Goal: Transaction & Acquisition: Book appointment/travel/reservation

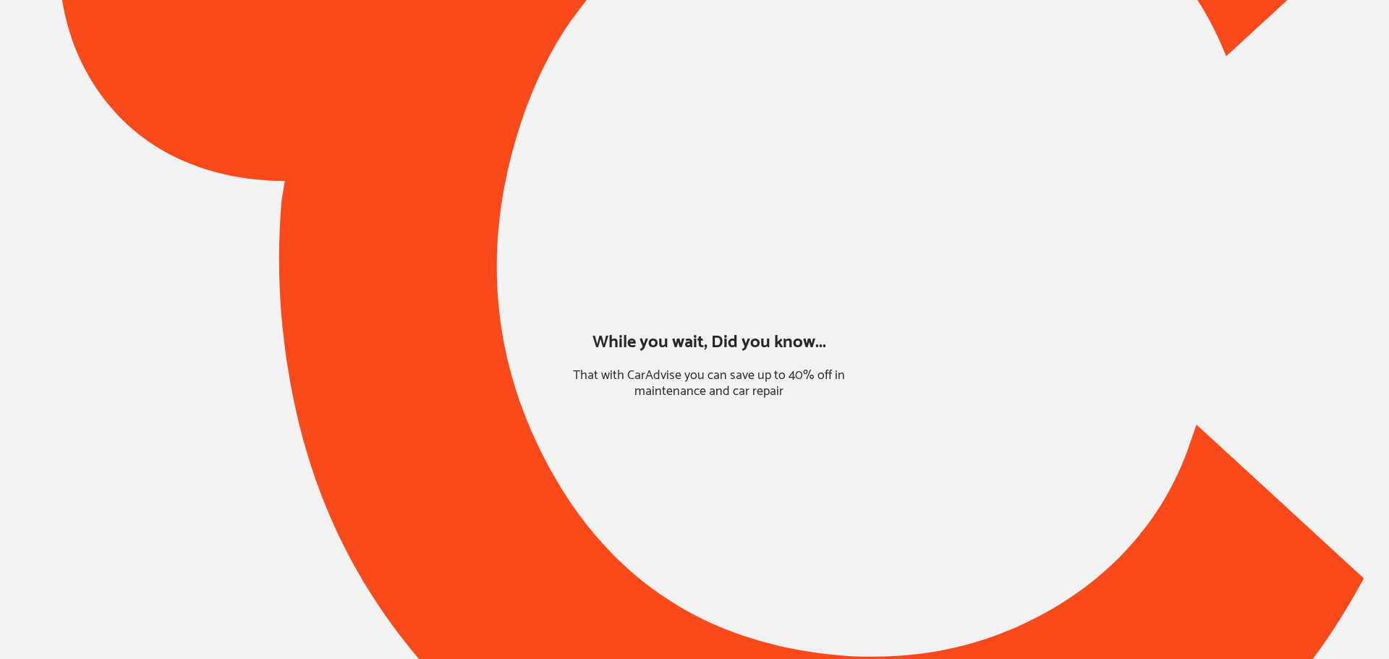
type input "*****"
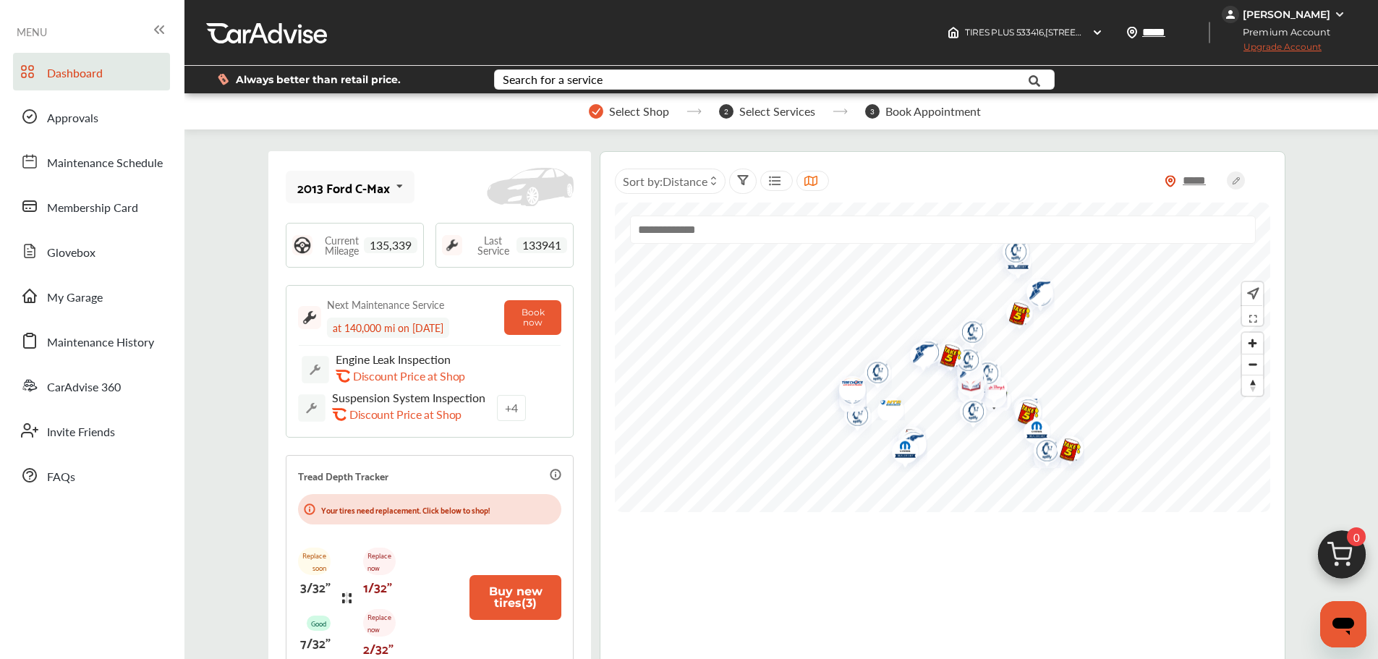
click at [102, 310] on link "My Garage" at bounding box center [91, 296] width 157 height 38
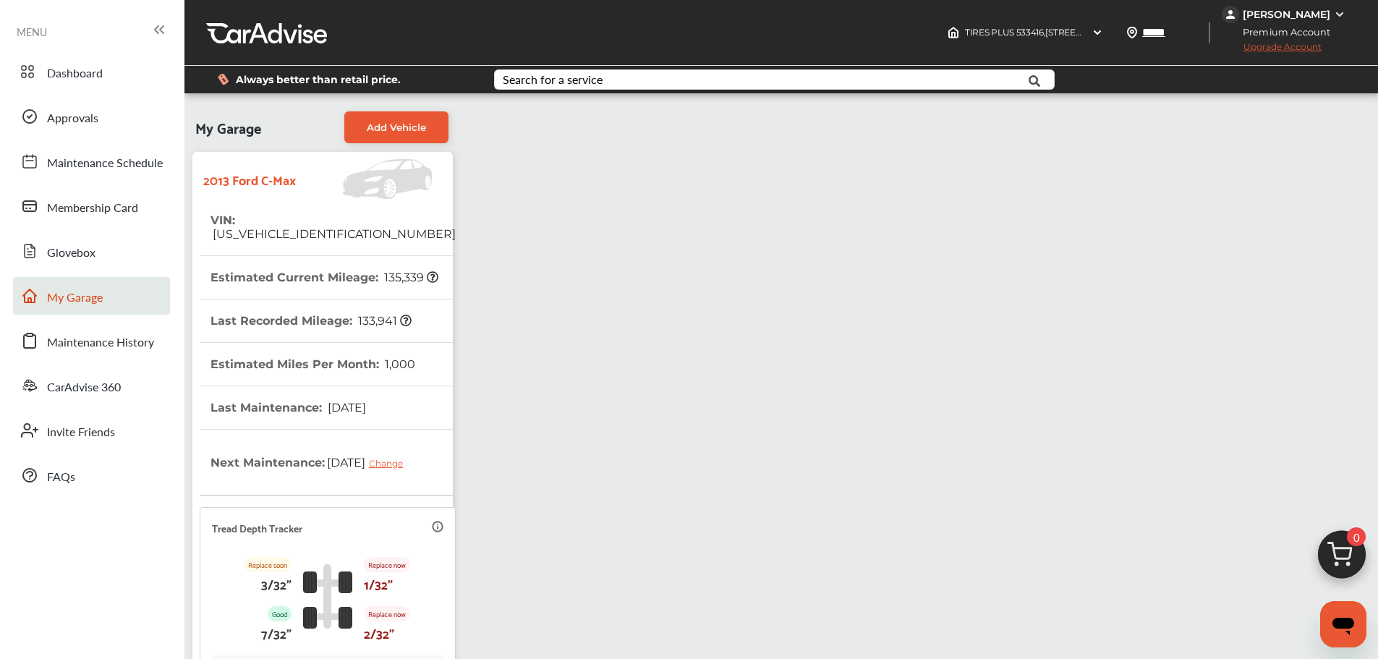
drag, startPoint x: 93, startPoint y: 59, endPoint x: 106, endPoint y: 61, distance: 13.8
click at [92, 61] on link "Dashboard" at bounding box center [91, 72] width 157 height 38
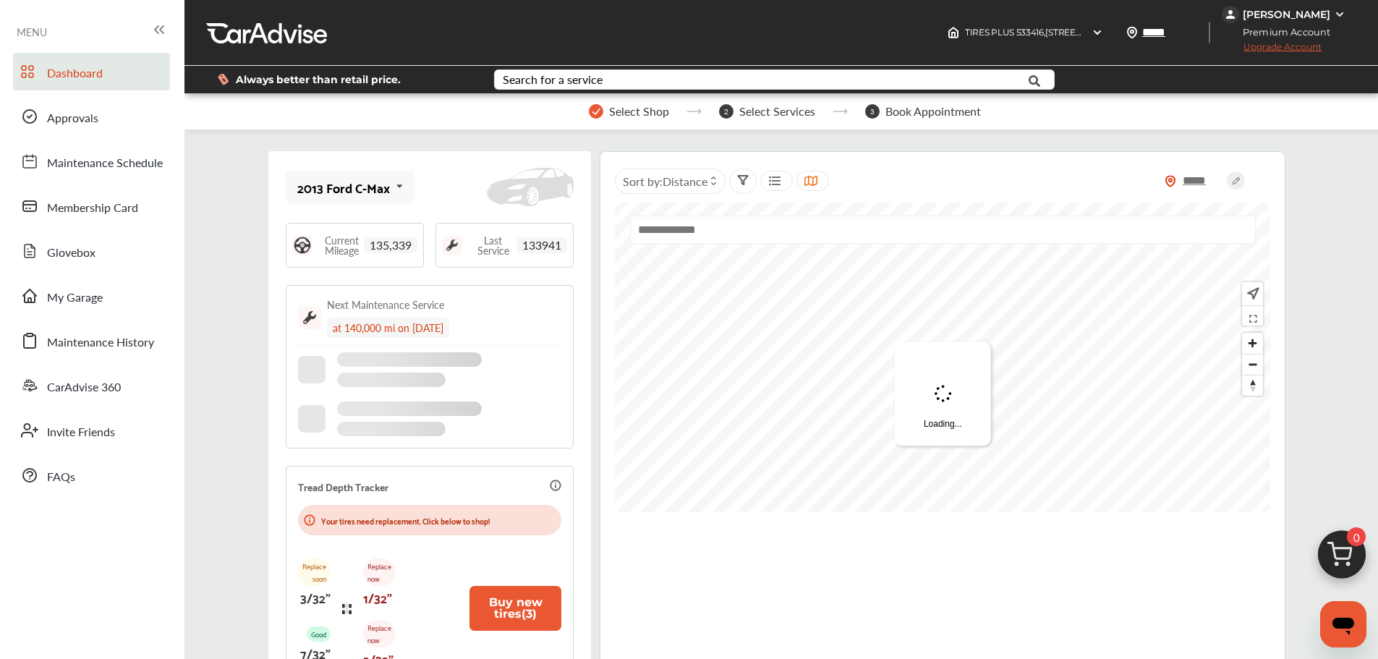
click at [548, 96] on div "Always better than retail price. Search for a service Search for... All Common …" at bounding box center [781, 79] width 1150 height 51
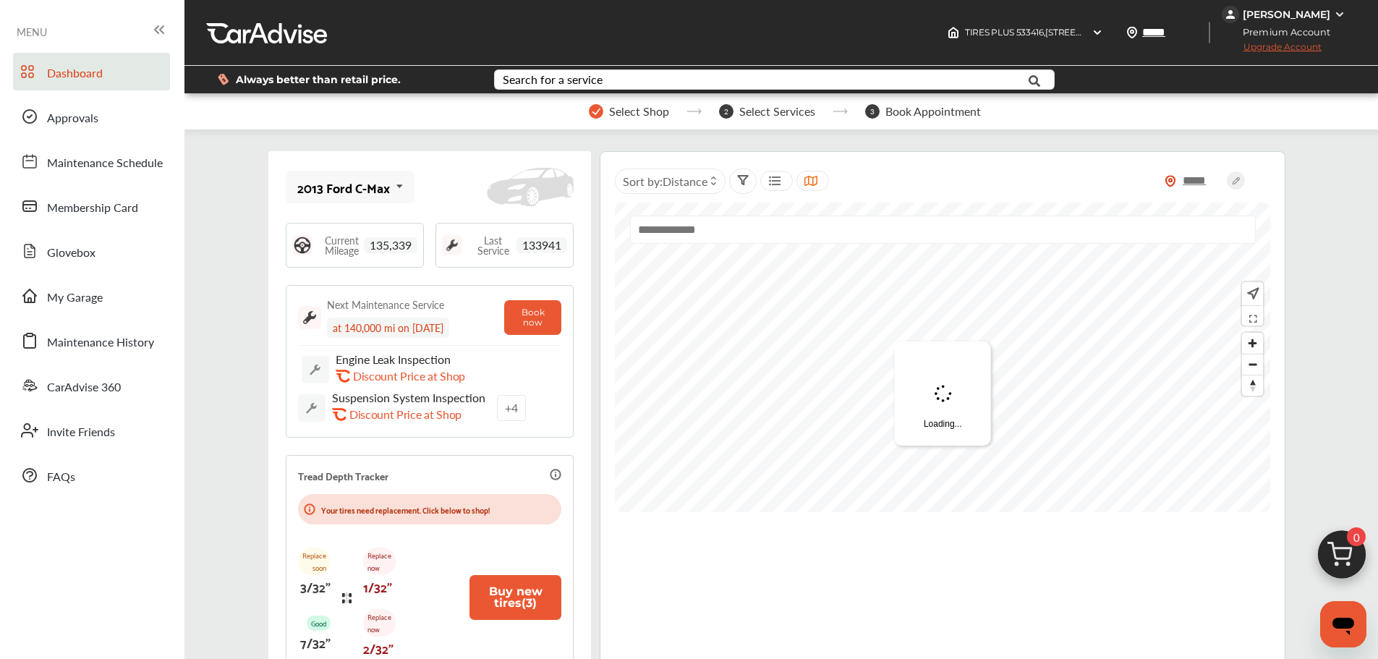
click at [548, 82] on div "Search for a service" at bounding box center [553, 80] width 100 height 12
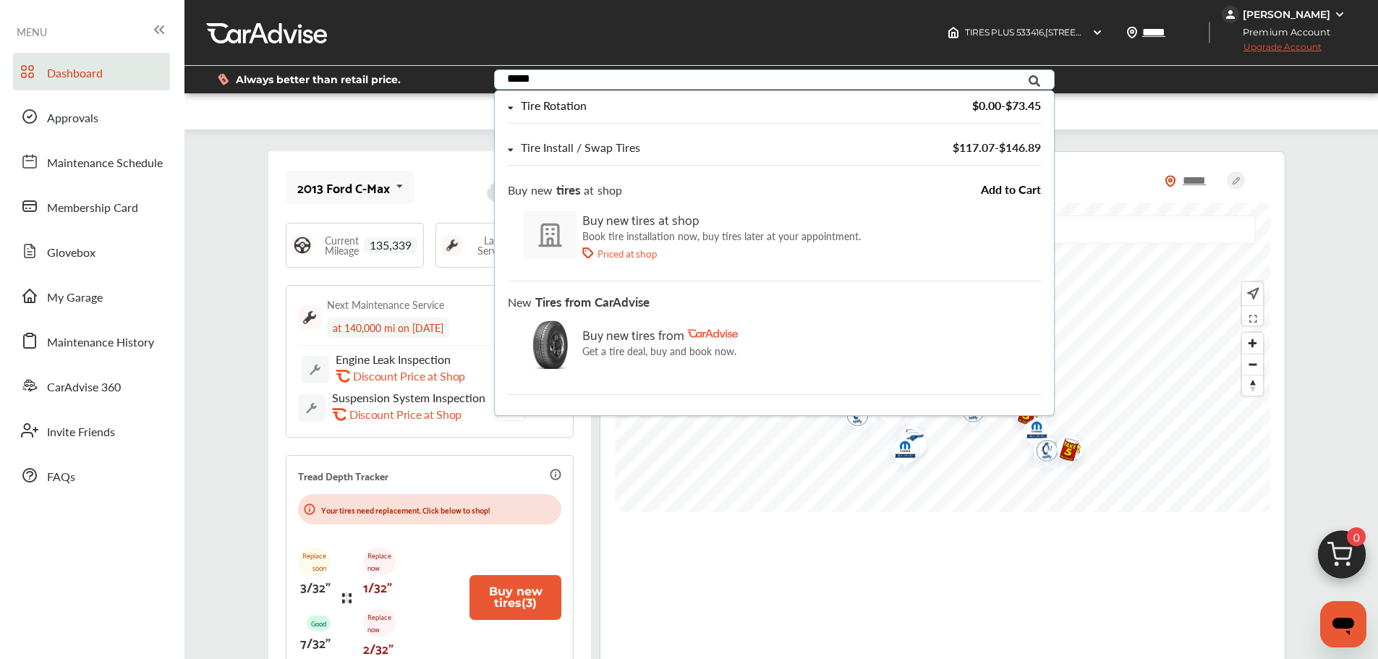
type input "*****"
click at [663, 239] on p "Book tire installation now, buy tires later at your appointment." at bounding box center [721, 236] width 279 height 12
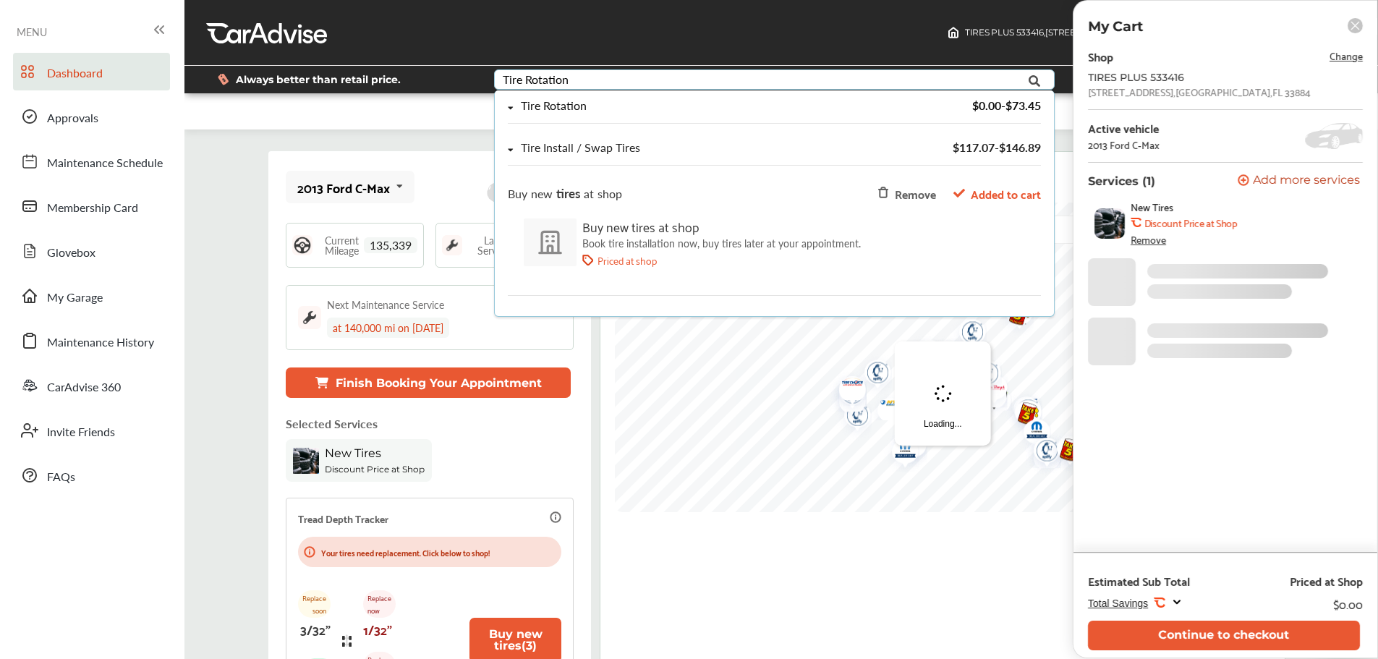
click at [1214, 637] on button "Continue to checkout" at bounding box center [1224, 636] width 272 height 30
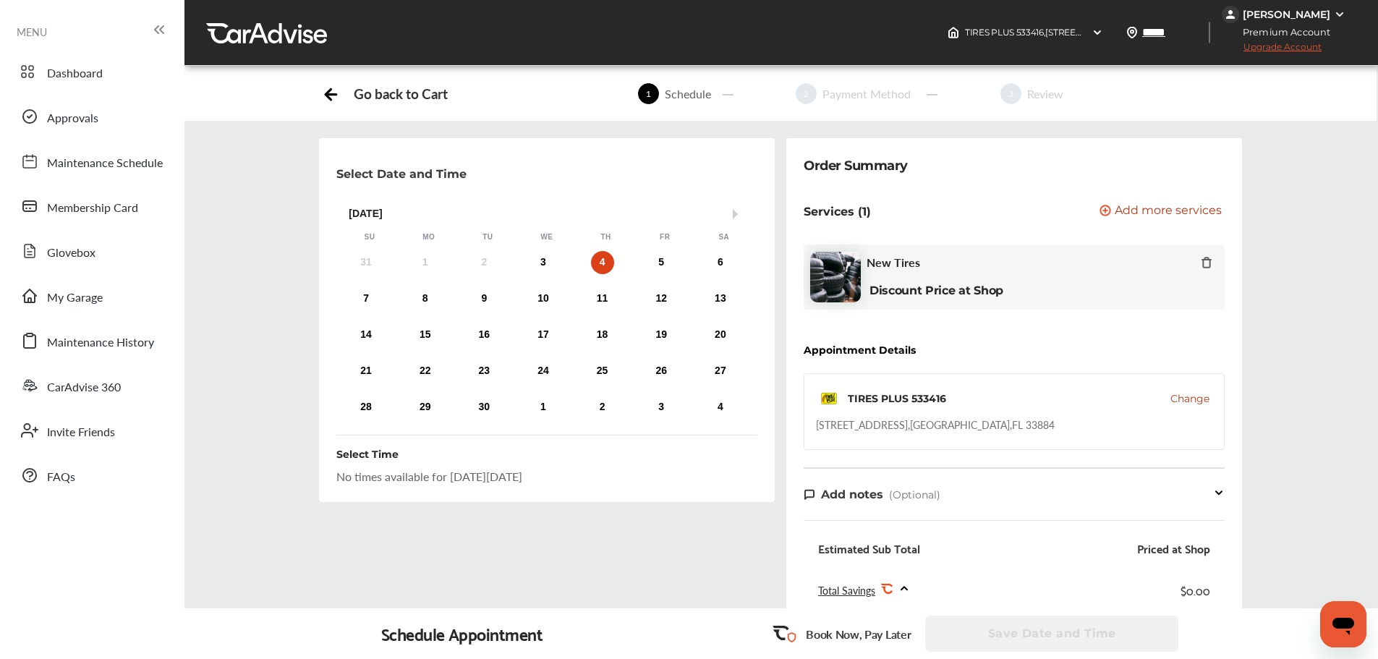
click at [723, 261] on div "6" at bounding box center [720, 262] width 23 height 23
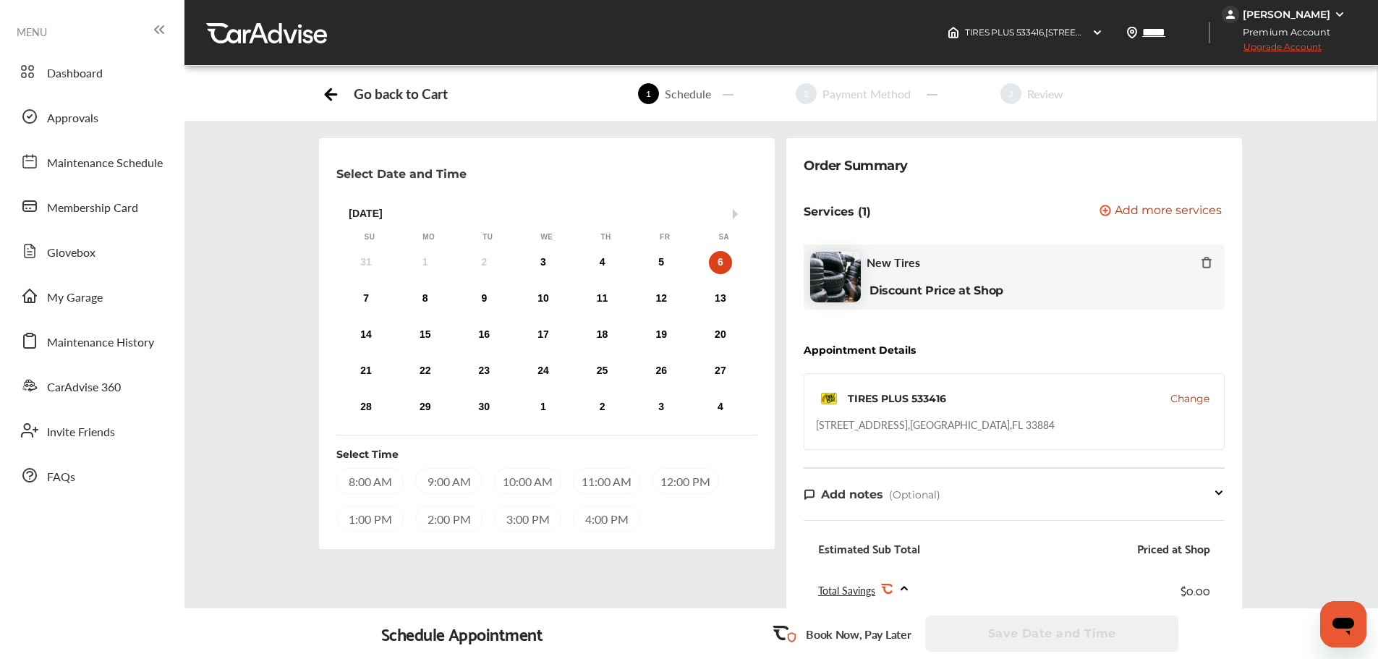
click at [538, 258] on div "3" at bounding box center [543, 262] width 23 height 23
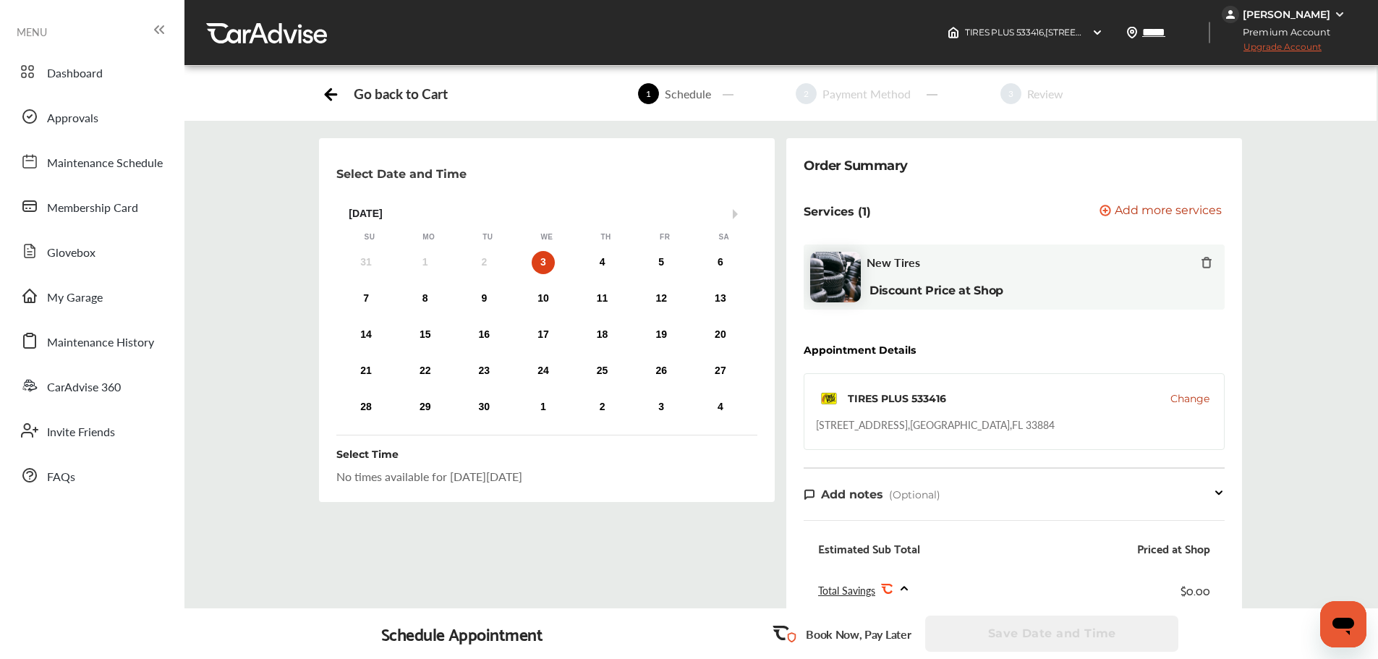
click at [611, 251] on div "31 1 2 3 4 5 6" at bounding box center [543, 262] width 414 height 29
click at [608, 260] on div "4" at bounding box center [602, 262] width 23 height 23
click at [657, 260] on div "5" at bounding box center [661, 262] width 23 height 23
